Goal: Complete application form

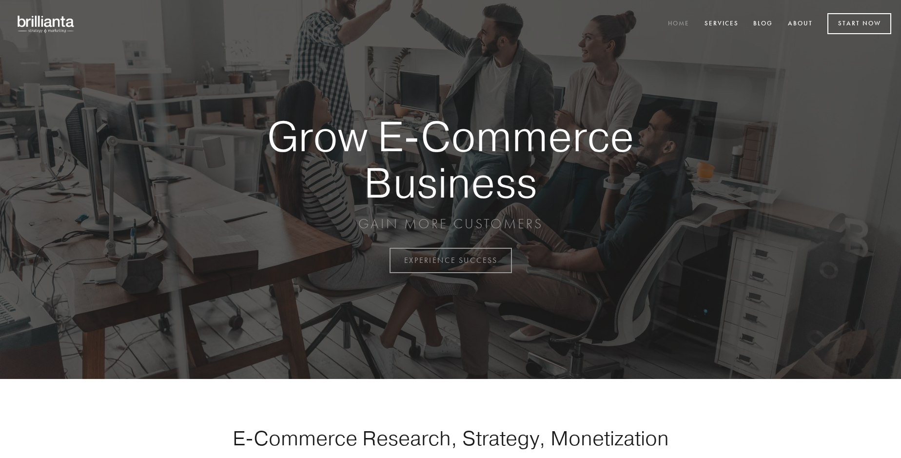
scroll to position [2556, 0]
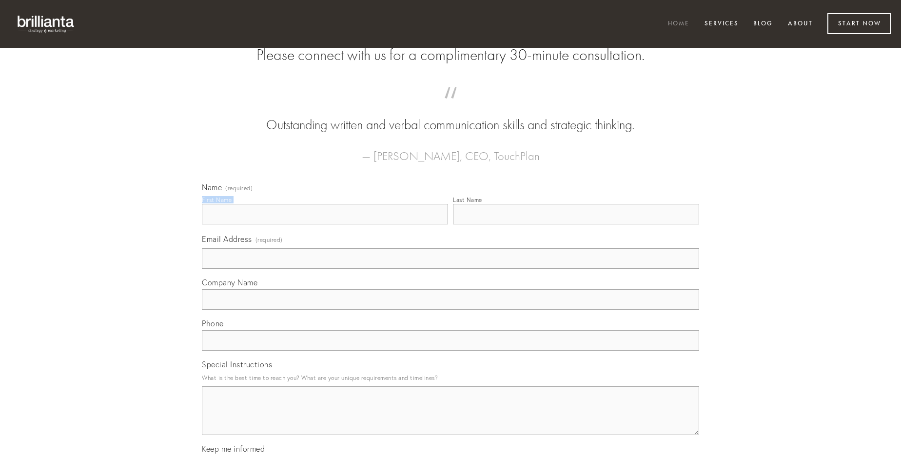
type input "[PERSON_NAME]"
click at [576, 224] on input "Last Name" at bounding box center [576, 214] width 246 height 20
type input "[PERSON_NAME]"
click at [451, 269] on input "Email Address (required)" at bounding box center [450, 258] width 497 height 20
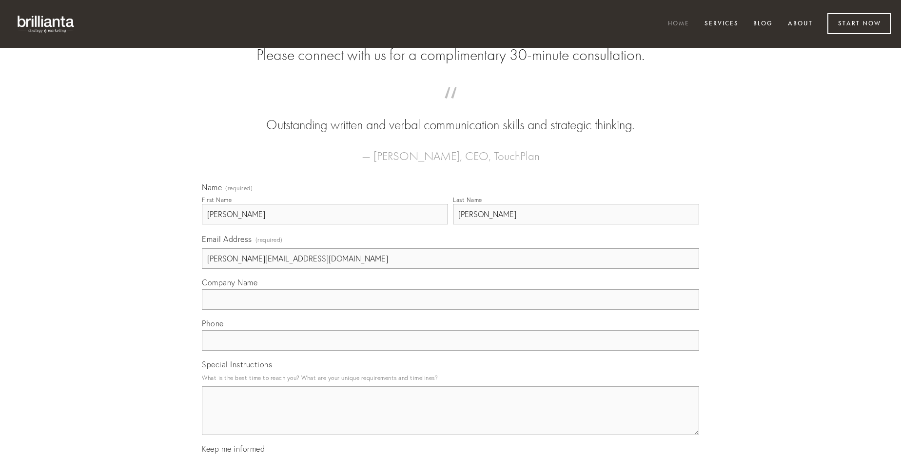
type input "[PERSON_NAME][EMAIL_ADDRESS][DOMAIN_NAME]"
click at [451, 310] on input "Company Name" at bounding box center [450, 299] width 497 height 20
type input "verbera"
click at [451, 351] on input "text" at bounding box center [450, 340] width 497 height 20
click at [451, 419] on textarea "Special Instructions" at bounding box center [450, 410] width 497 height 49
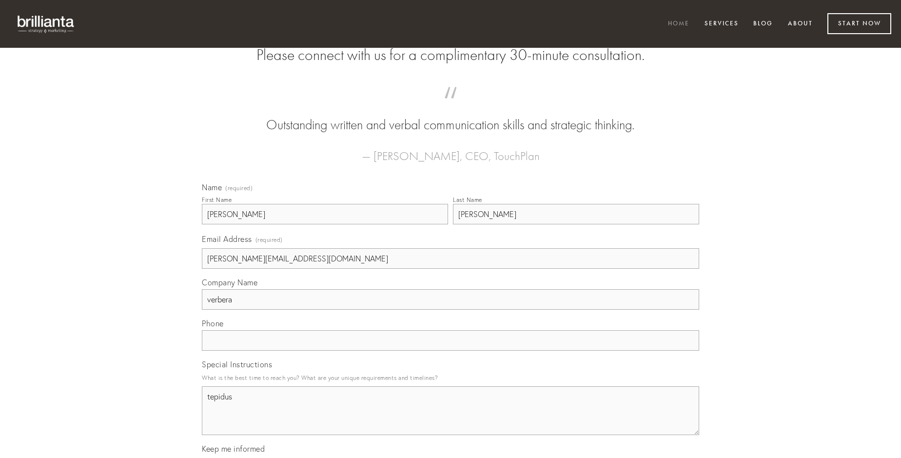
type textarea "tepidus"
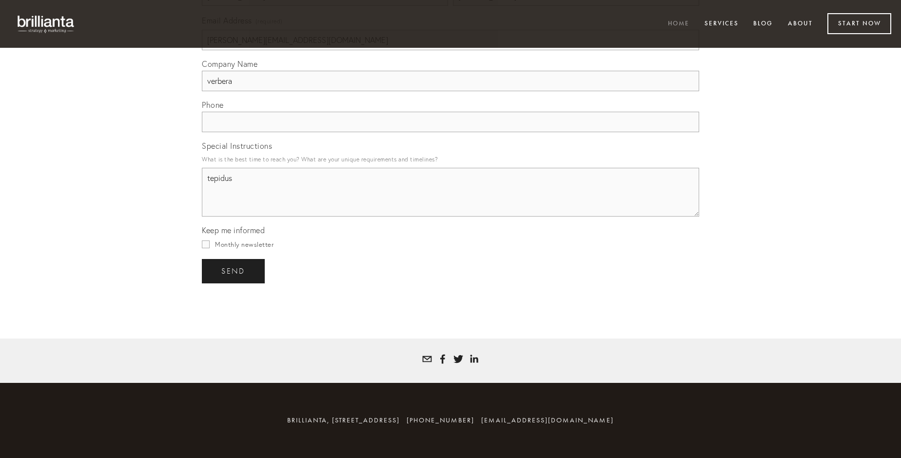
click at [234, 271] on span "send" at bounding box center [233, 271] width 24 height 9
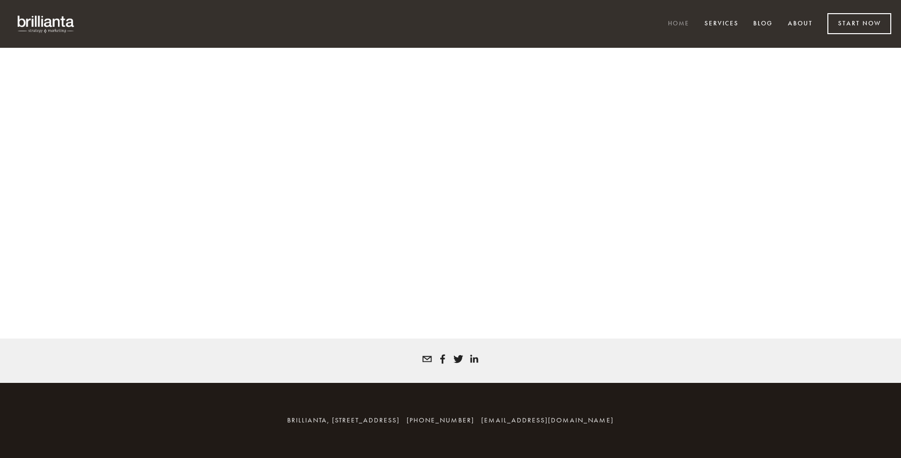
scroll to position [2543, 0]
